Goal: Task Accomplishment & Management: Complete application form

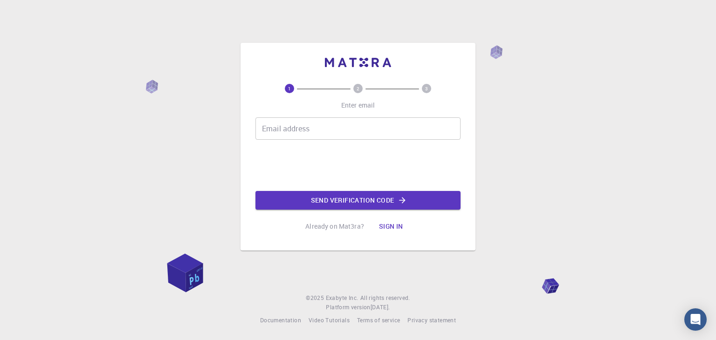
click at [314, 132] on input "Email address" at bounding box center [357, 128] width 205 height 22
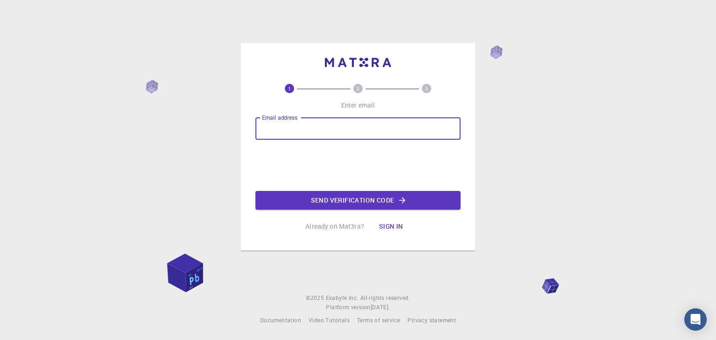
type input "[EMAIL_ADDRESS][DOMAIN_NAME]"
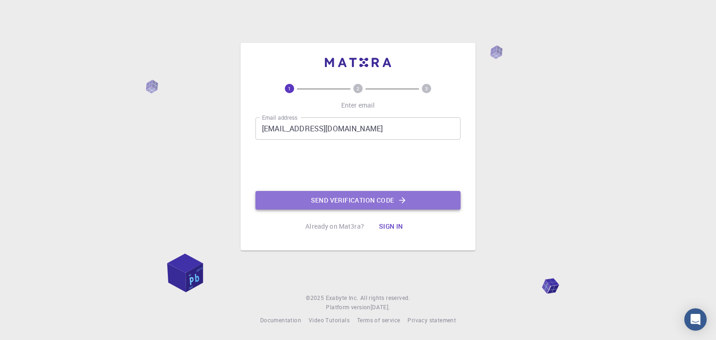
click at [343, 205] on button "Send verification code" at bounding box center [357, 200] width 205 height 19
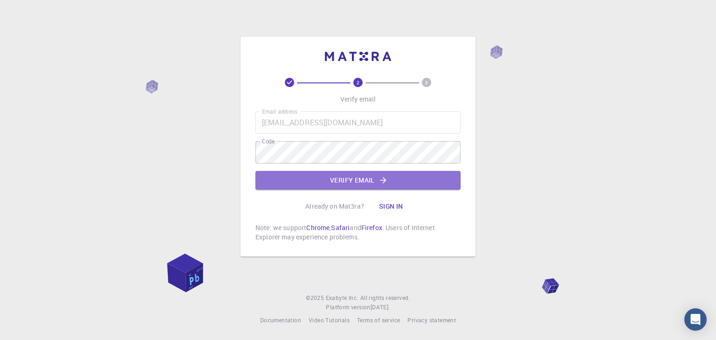
click at [316, 175] on button "Verify email" at bounding box center [357, 180] width 205 height 19
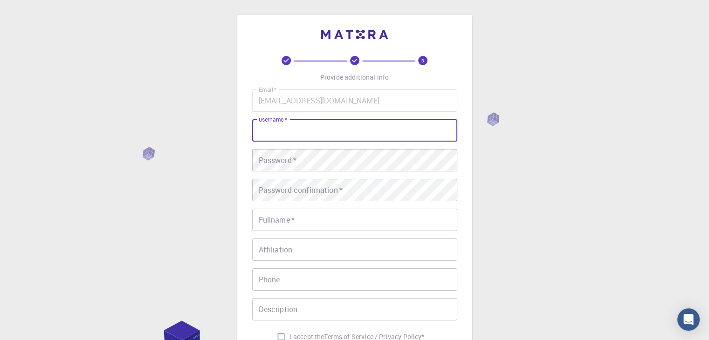
drag, startPoint x: 328, startPoint y: 157, endPoint x: 289, endPoint y: 133, distance: 45.8
click at [289, 133] on input "username   *" at bounding box center [354, 130] width 205 height 22
type input "[PERSON_NAME]"
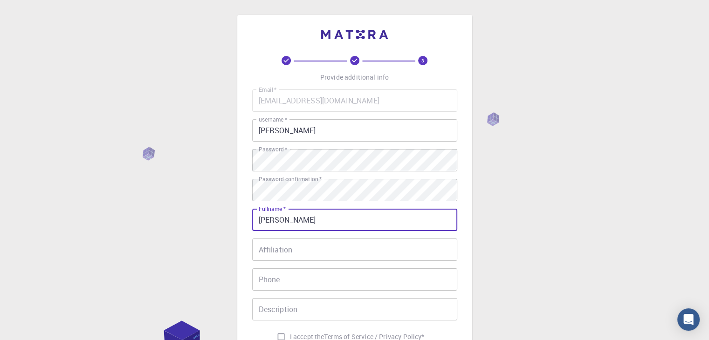
type input "[PERSON_NAME]"
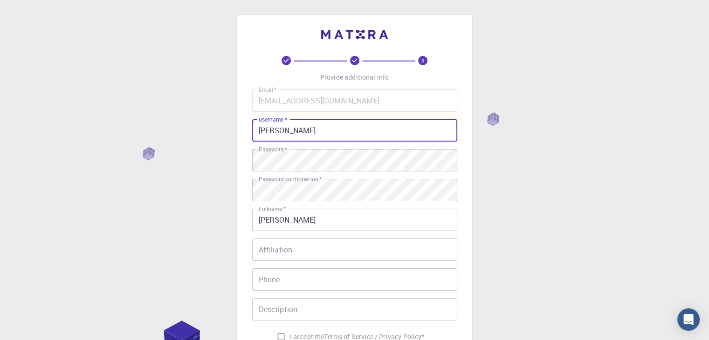
click at [290, 131] on input "[PERSON_NAME]" at bounding box center [354, 130] width 205 height 22
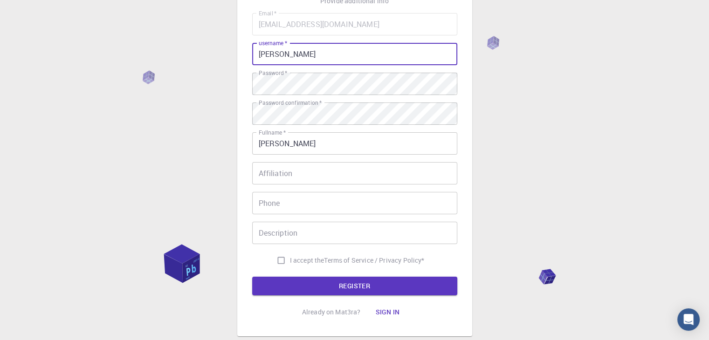
scroll to position [93, 0]
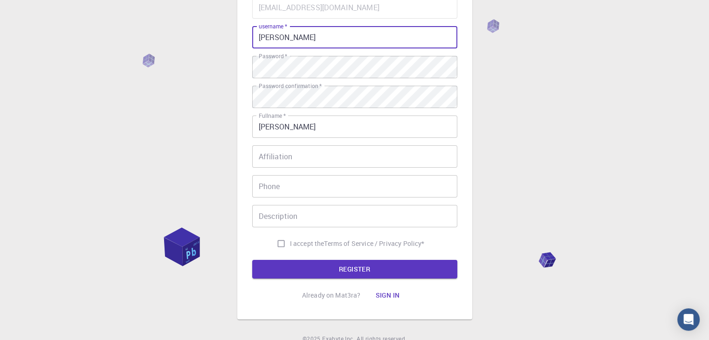
type input "[PERSON_NAME]"
click at [298, 159] on input "Affiliation" at bounding box center [354, 156] width 205 height 22
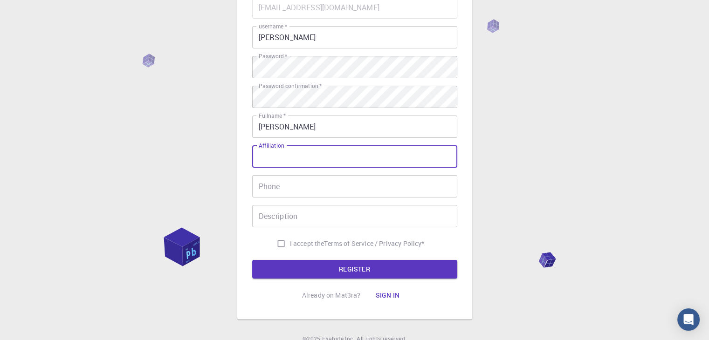
click at [305, 179] on input "Phone" at bounding box center [354, 186] width 205 height 22
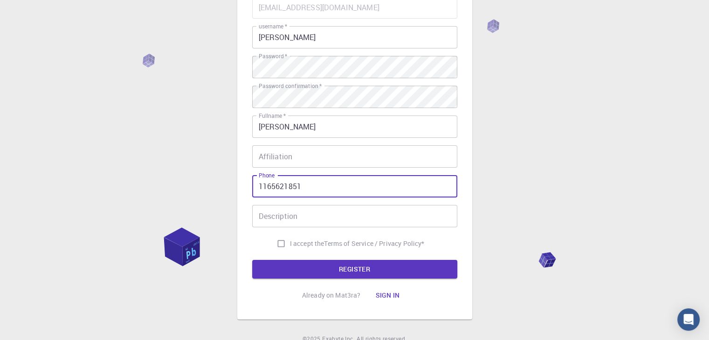
type input "1165621851"
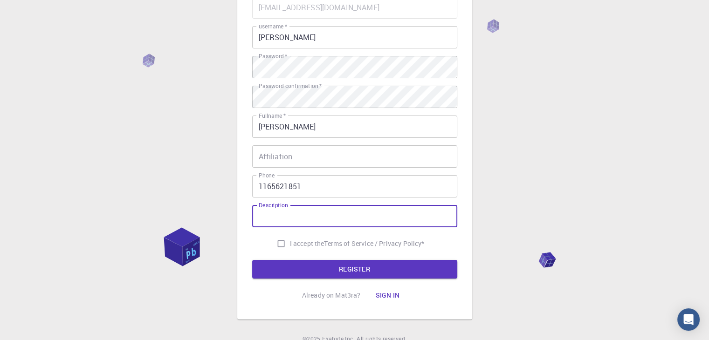
click at [274, 241] on input "I accept the Terms of Service / Privacy Policy *" at bounding box center [281, 244] width 18 height 18
checkbox input "true"
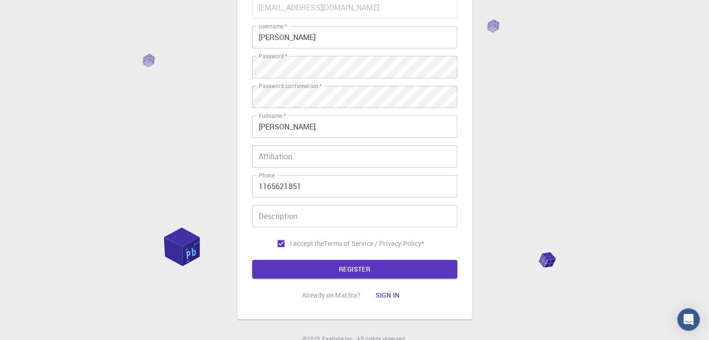
click at [312, 263] on button "REGISTER" at bounding box center [354, 269] width 205 height 19
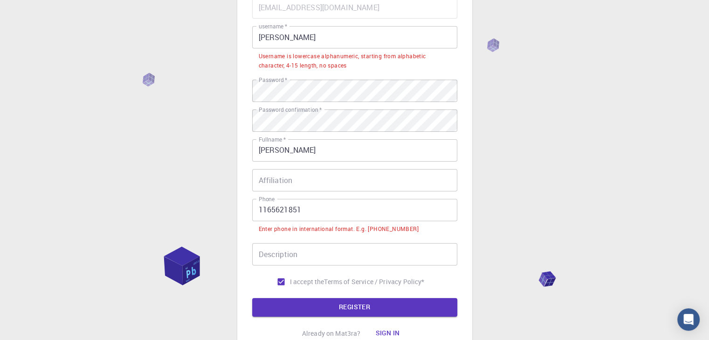
click at [327, 213] on input "1165621851" at bounding box center [354, 210] width 205 height 22
click at [260, 210] on input "1165621851" at bounding box center [354, 210] width 205 height 22
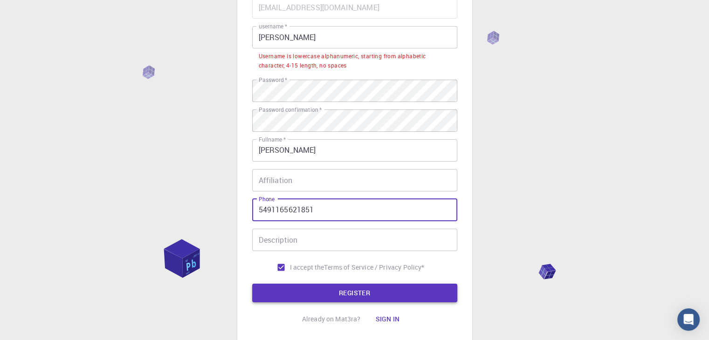
type input "5491165621851"
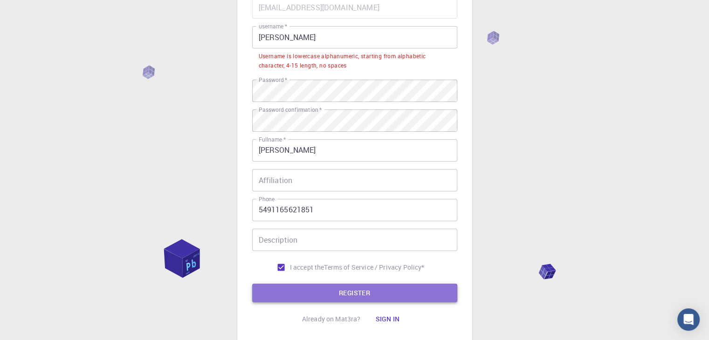
click at [350, 298] on button "REGISTER" at bounding box center [354, 293] width 205 height 19
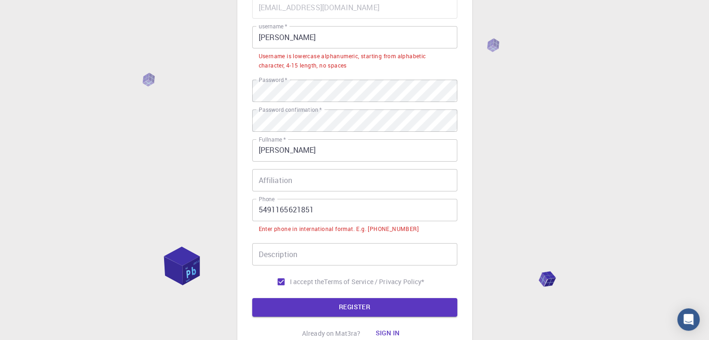
click at [258, 210] on input "5491165621851" at bounding box center [354, 210] width 205 height 22
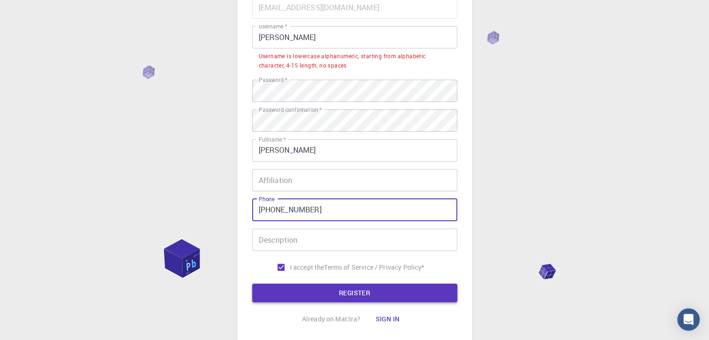
type input "[PHONE_NUMBER]"
click at [326, 295] on button "REGISTER" at bounding box center [354, 293] width 205 height 19
click at [287, 39] on input "[PERSON_NAME]" at bounding box center [354, 37] width 205 height 22
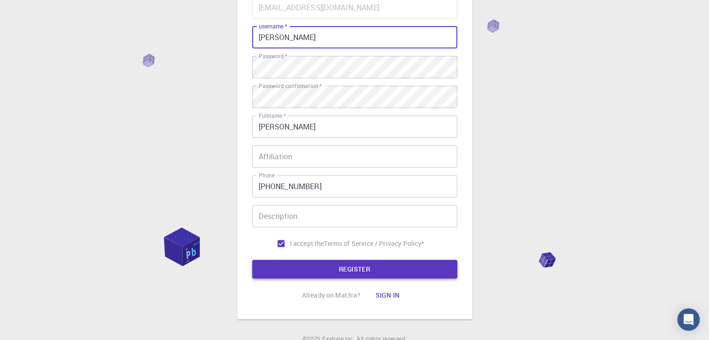
click at [365, 263] on button "REGISTER" at bounding box center [354, 269] width 205 height 19
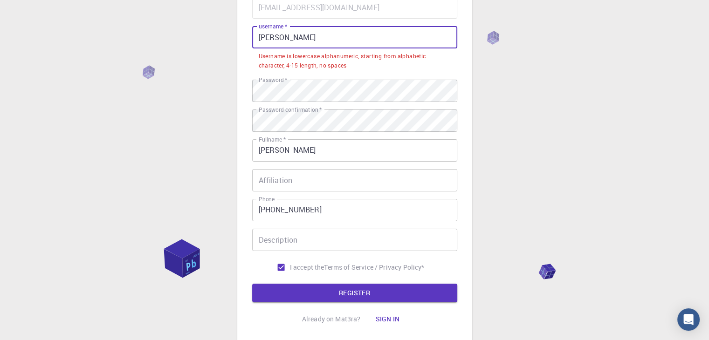
click at [287, 38] on input "[PERSON_NAME]" at bounding box center [354, 37] width 205 height 22
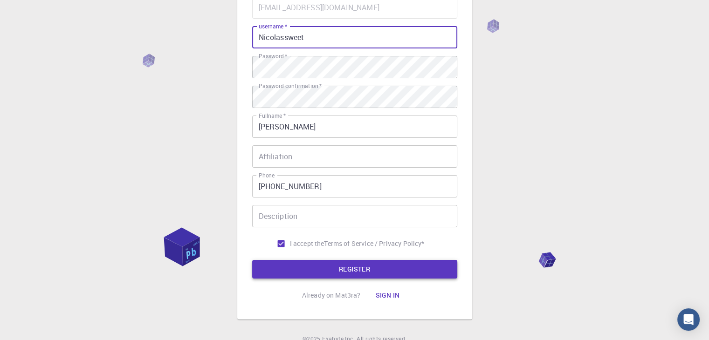
click at [432, 260] on form "Email   * [EMAIL_ADDRESS][DOMAIN_NAME] Email   * username   * Nicolassweet user…" at bounding box center [354, 137] width 205 height 283
click at [434, 263] on button "REGISTER" at bounding box center [354, 269] width 205 height 19
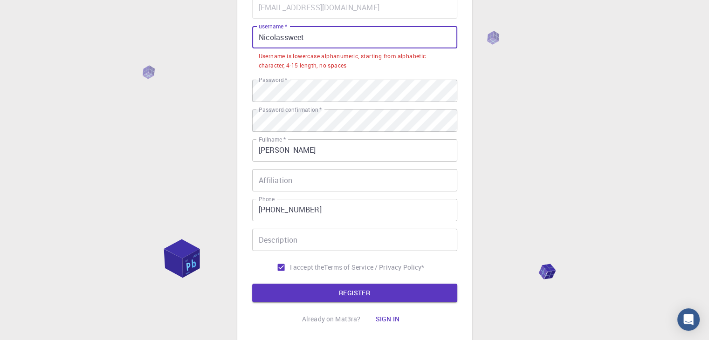
click at [362, 29] on input "Nicolassweet" at bounding box center [354, 37] width 205 height 22
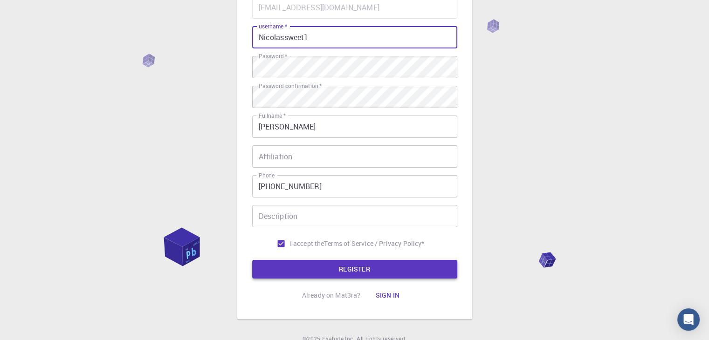
click at [418, 269] on button "REGISTER" at bounding box center [354, 269] width 205 height 19
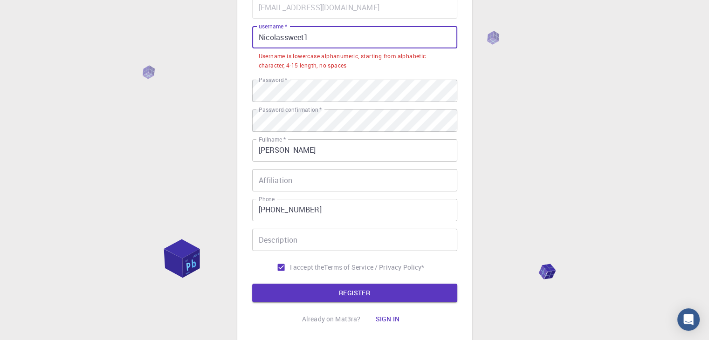
drag, startPoint x: 262, startPoint y: 37, endPoint x: 252, endPoint y: 41, distance: 11.5
click at [252, 41] on input "Nicolassweet1" at bounding box center [354, 37] width 205 height 22
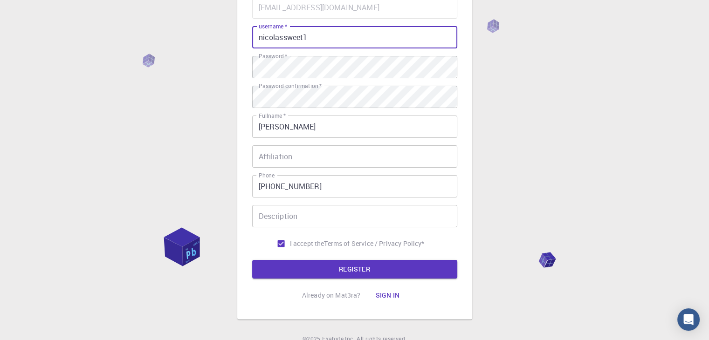
drag, startPoint x: 341, startPoint y: 38, endPoint x: 346, endPoint y: 37, distance: 4.8
click at [345, 38] on input "nicolassweet1" at bounding box center [354, 37] width 205 height 22
type input "nicolassweet"
click at [323, 272] on button "REGISTER" at bounding box center [354, 269] width 205 height 19
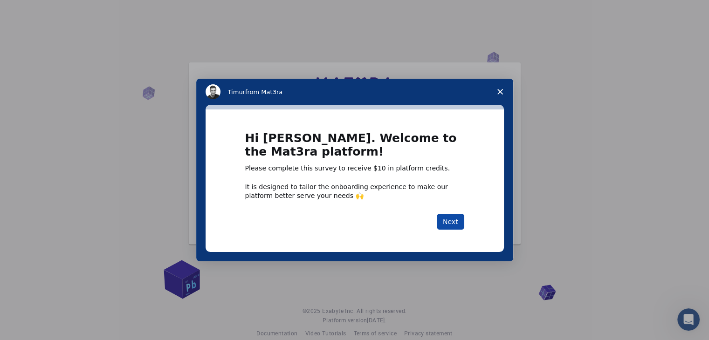
click at [457, 220] on button "Next" at bounding box center [451, 222] width 28 height 16
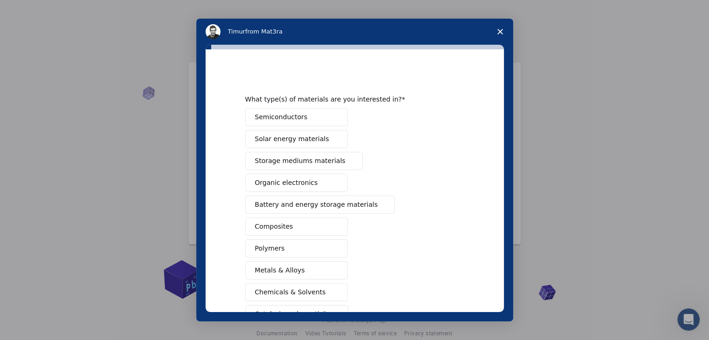
click at [503, 26] on span "Close survey" at bounding box center [500, 32] width 26 height 26
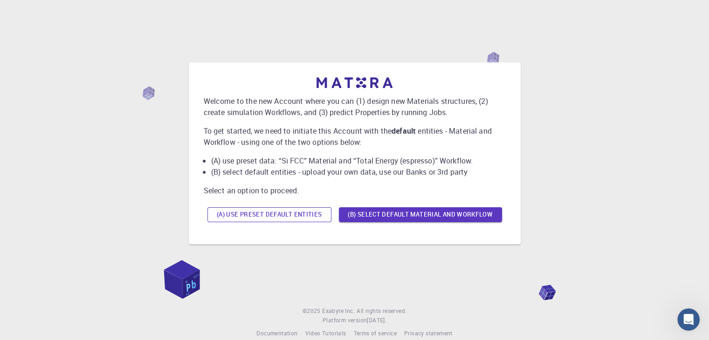
click at [298, 217] on button "(A) Use preset default entities" at bounding box center [269, 214] width 124 height 15
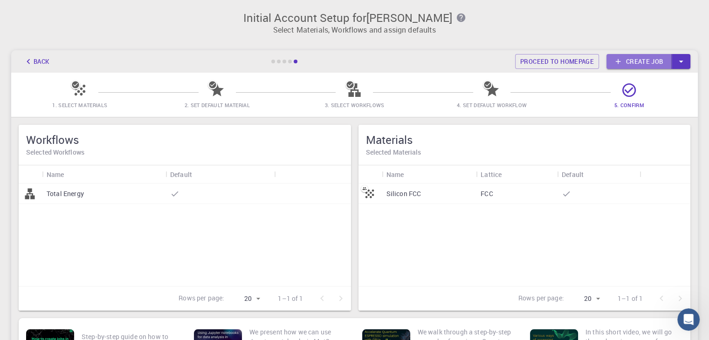
click at [634, 60] on link "Create job" at bounding box center [639, 61] width 65 height 15
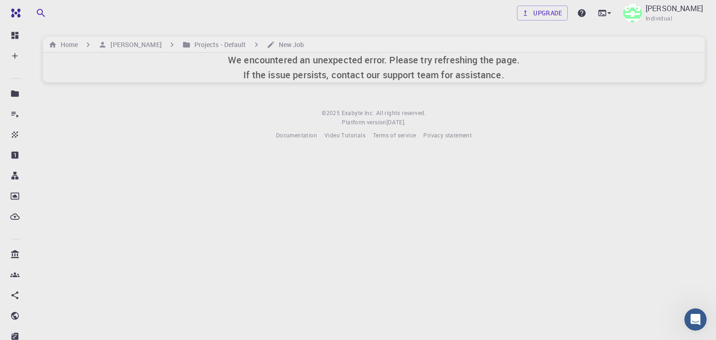
click at [325, 64] on h6 "We encountered an unexpected error. Please try refreshing the page. If the issu…" at bounding box center [374, 68] width 292 height 30
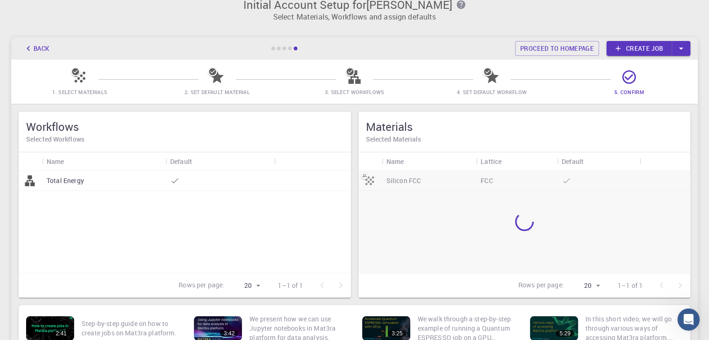
scroll to position [12, 0]
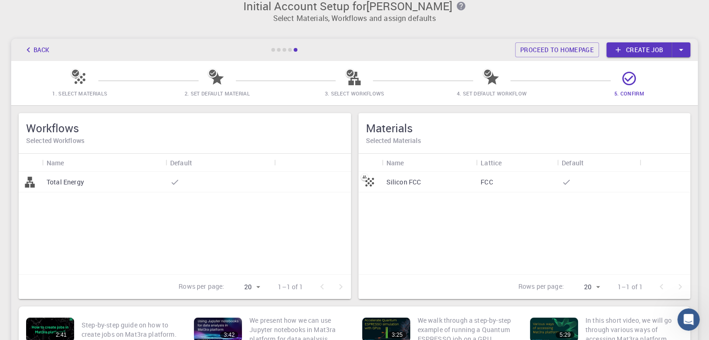
drag, startPoint x: 437, startPoint y: 221, endPoint x: 411, endPoint y: 218, distance: 26.3
click at [410, 221] on div "Silicon FCC FCC" at bounding box center [525, 223] width 332 height 103
click at [411, 178] on p "Silicon FCC" at bounding box center [403, 182] width 35 height 9
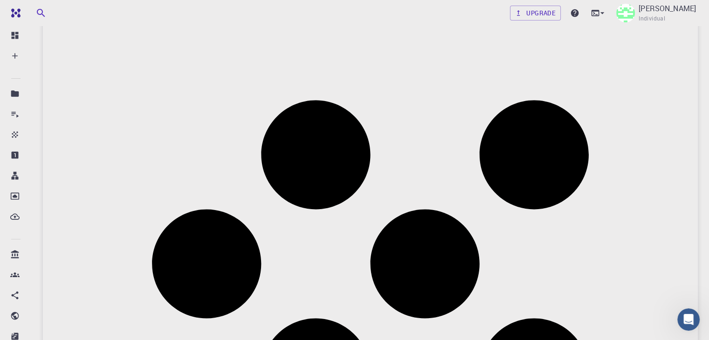
scroll to position [47, 0]
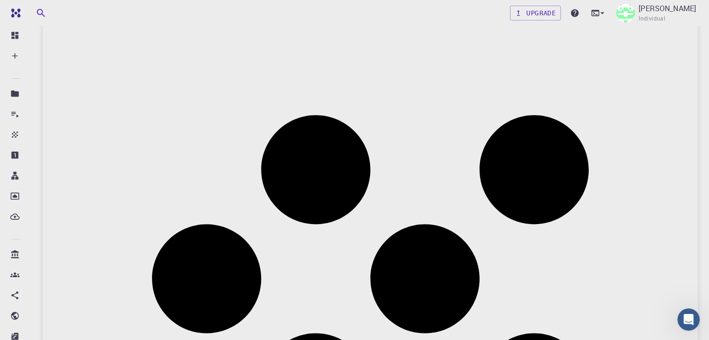
drag, startPoint x: 549, startPoint y: 189, endPoint x: 510, endPoint y: 182, distance: 39.4
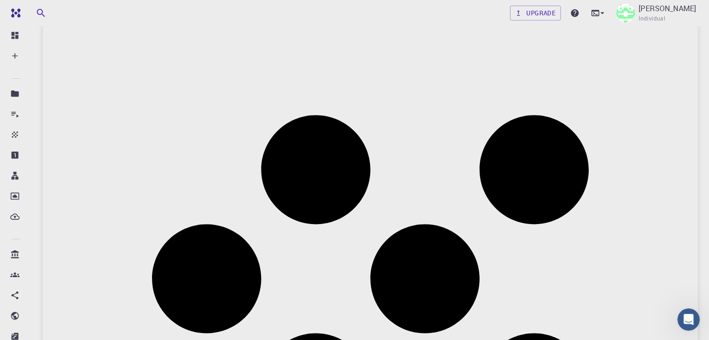
drag, startPoint x: 505, startPoint y: 115, endPoint x: 456, endPoint y: 108, distance: 49.9
